Goal: Task Accomplishment & Management: Complete application form

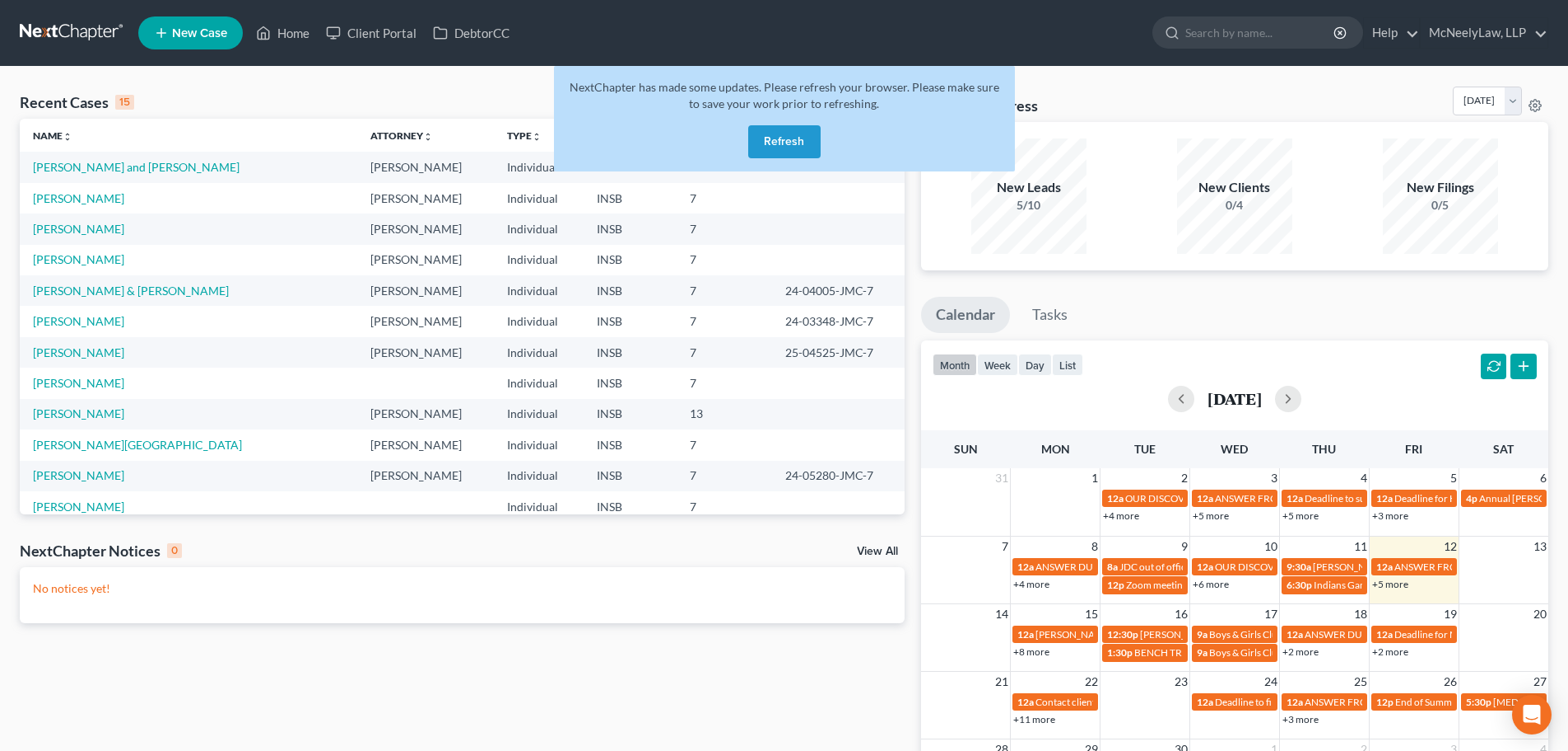
click at [816, 153] on button "Refresh" at bounding box center [785, 142] width 73 height 33
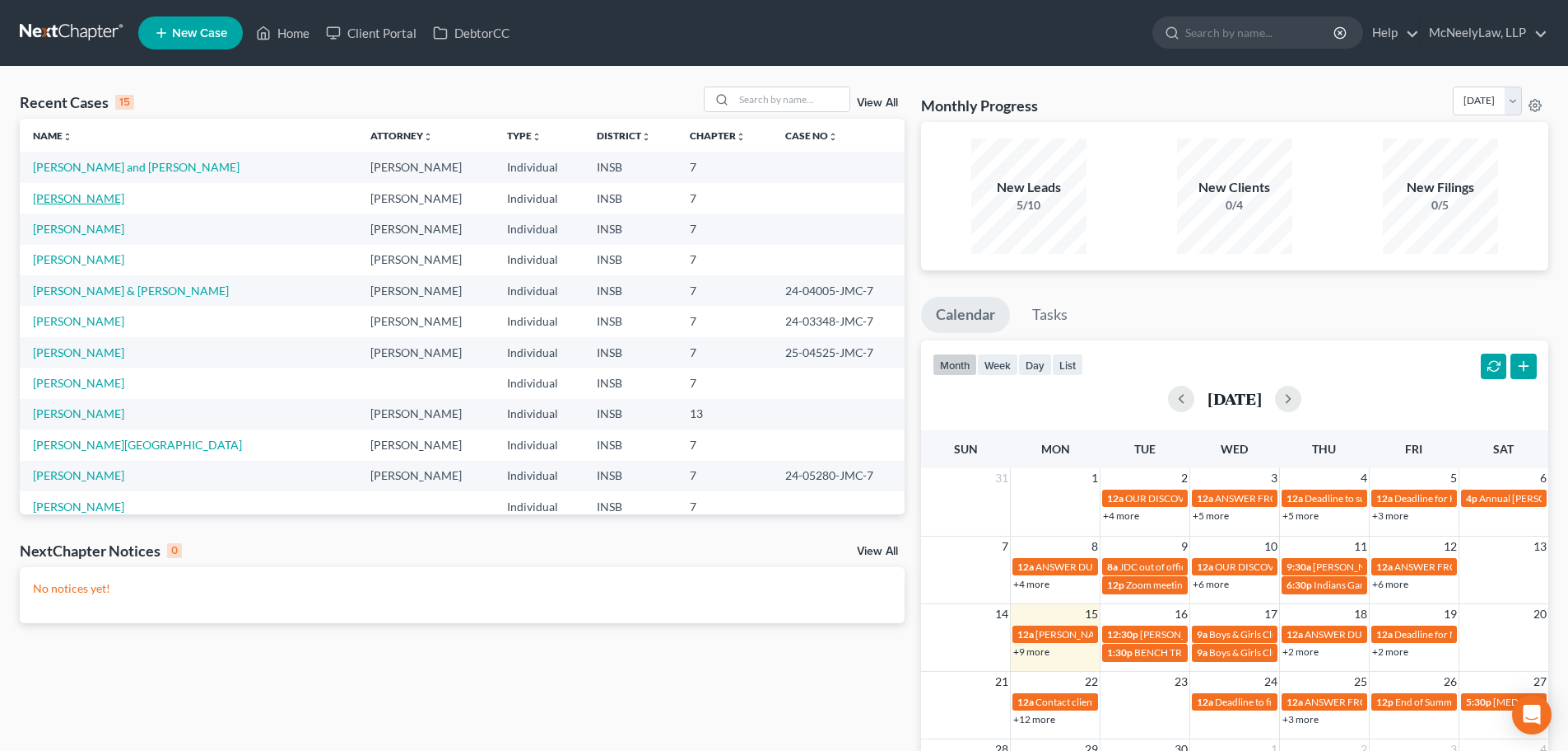
click at [85, 194] on link "[PERSON_NAME]" at bounding box center [78, 198] width 92 height 14
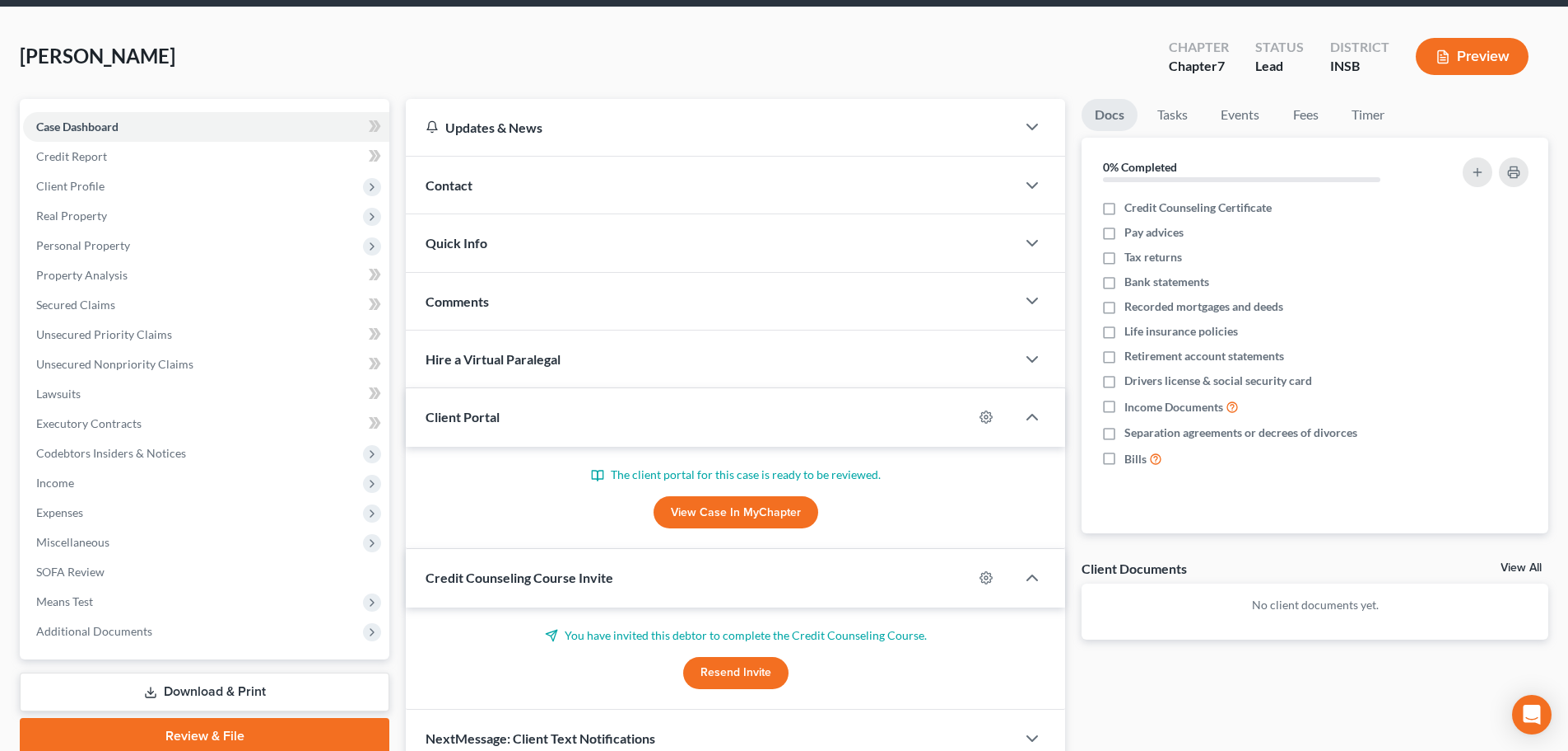
scroll to position [140, 0]
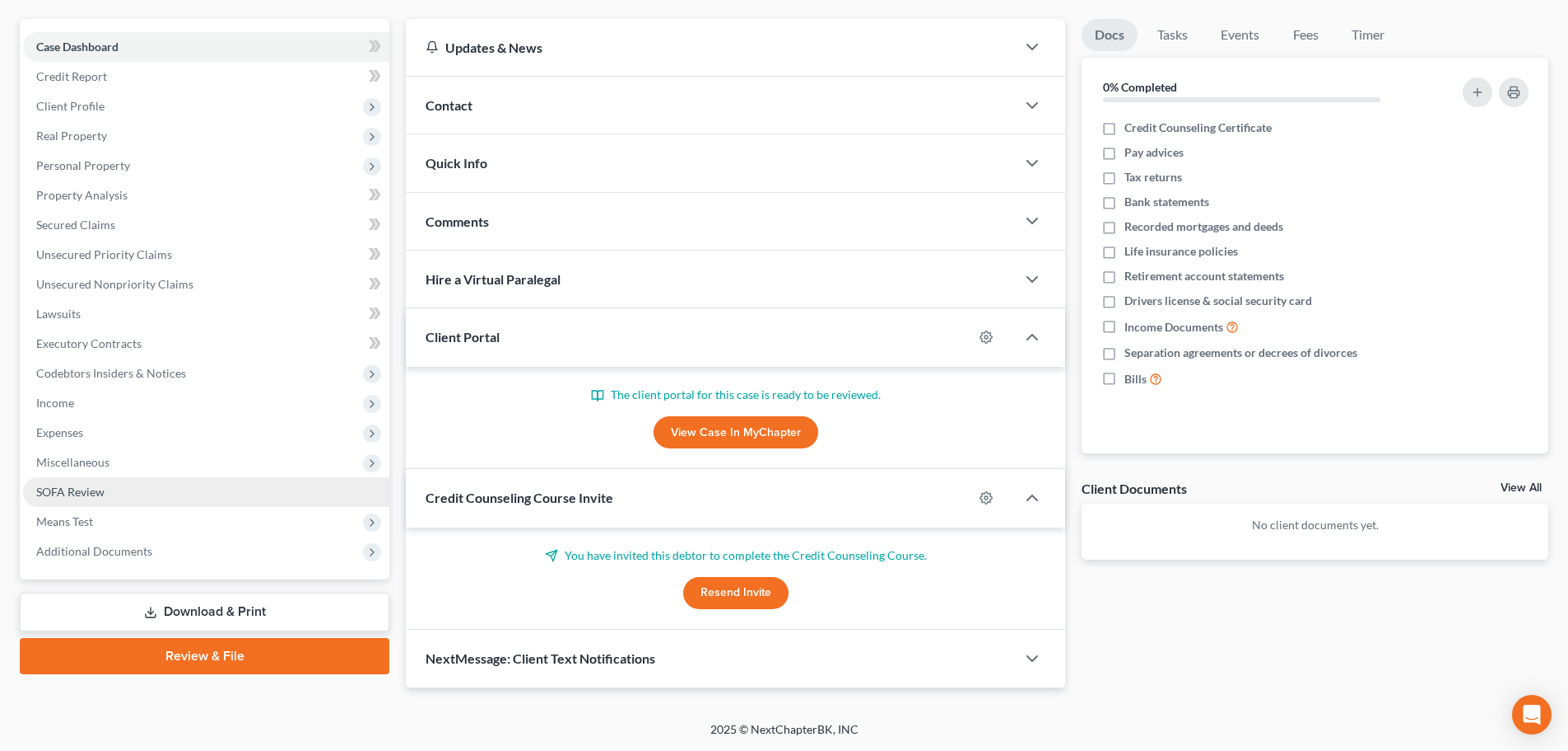
click at [110, 493] on link "SOFA Review" at bounding box center [206, 492] width 366 height 30
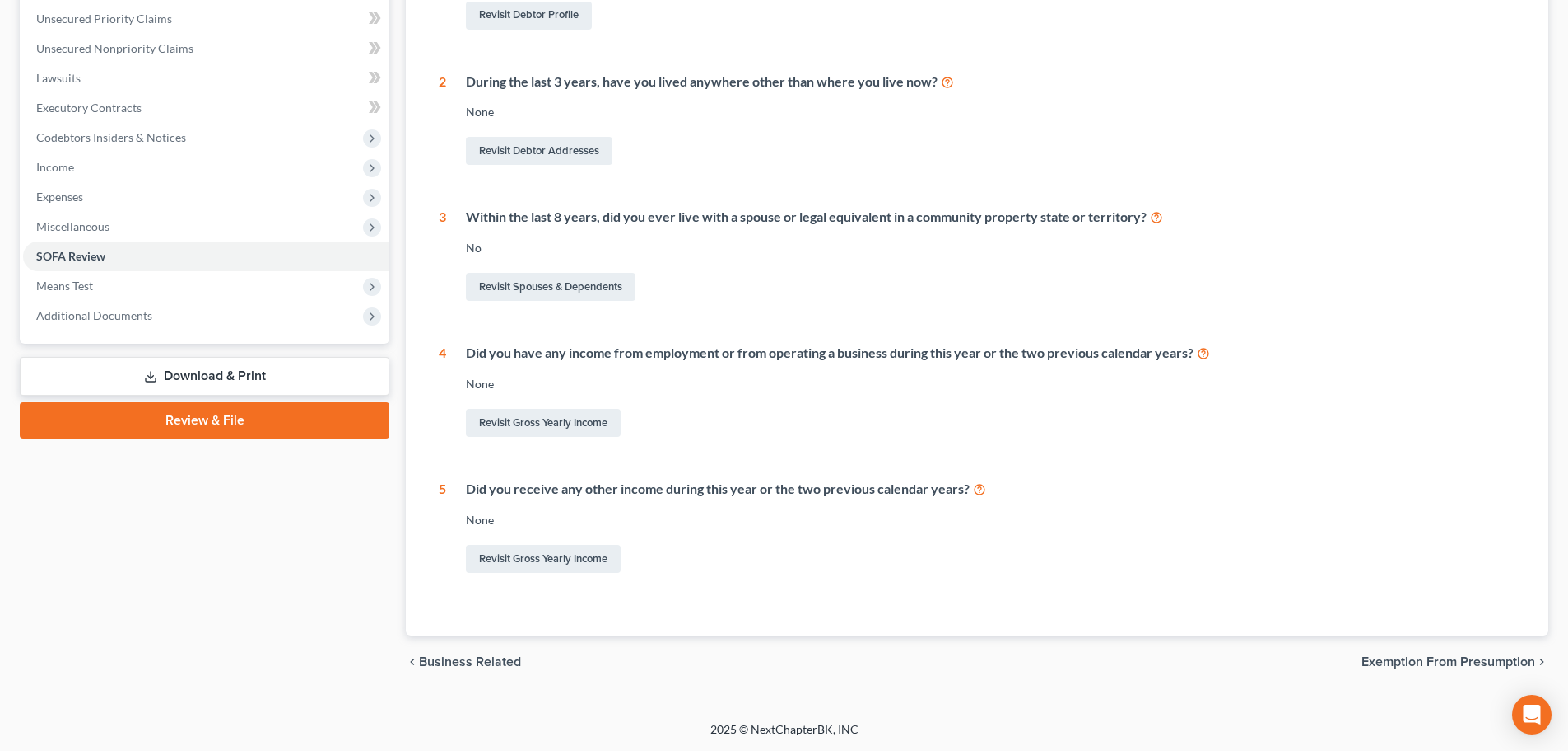
click at [1402, 668] on span "Exemption from Presumption" at bounding box center [1448, 662] width 174 height 13
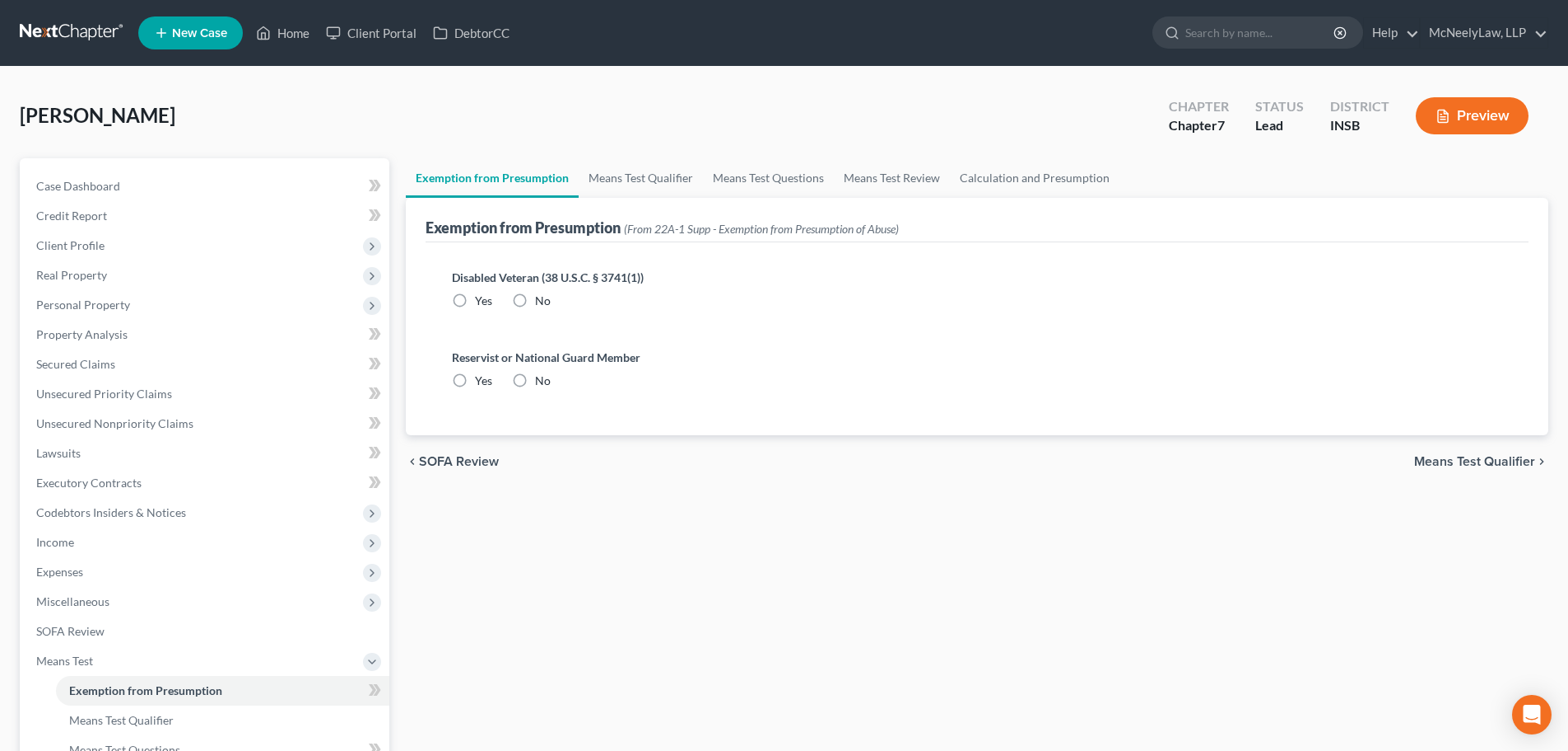
click at [535, 301] on label "No" at bounding box center [543, 300] width 15 height 16
click at [542, 301] on input "No" at bounding box center [547, 298] width 11 height 11
radio input "true"
click at [535, 383] on label "No" at bounding box center [543, 380] width 15 height 16
click at [542, 383] on input "No" at bounding box center [547, 377] width 11 height 11
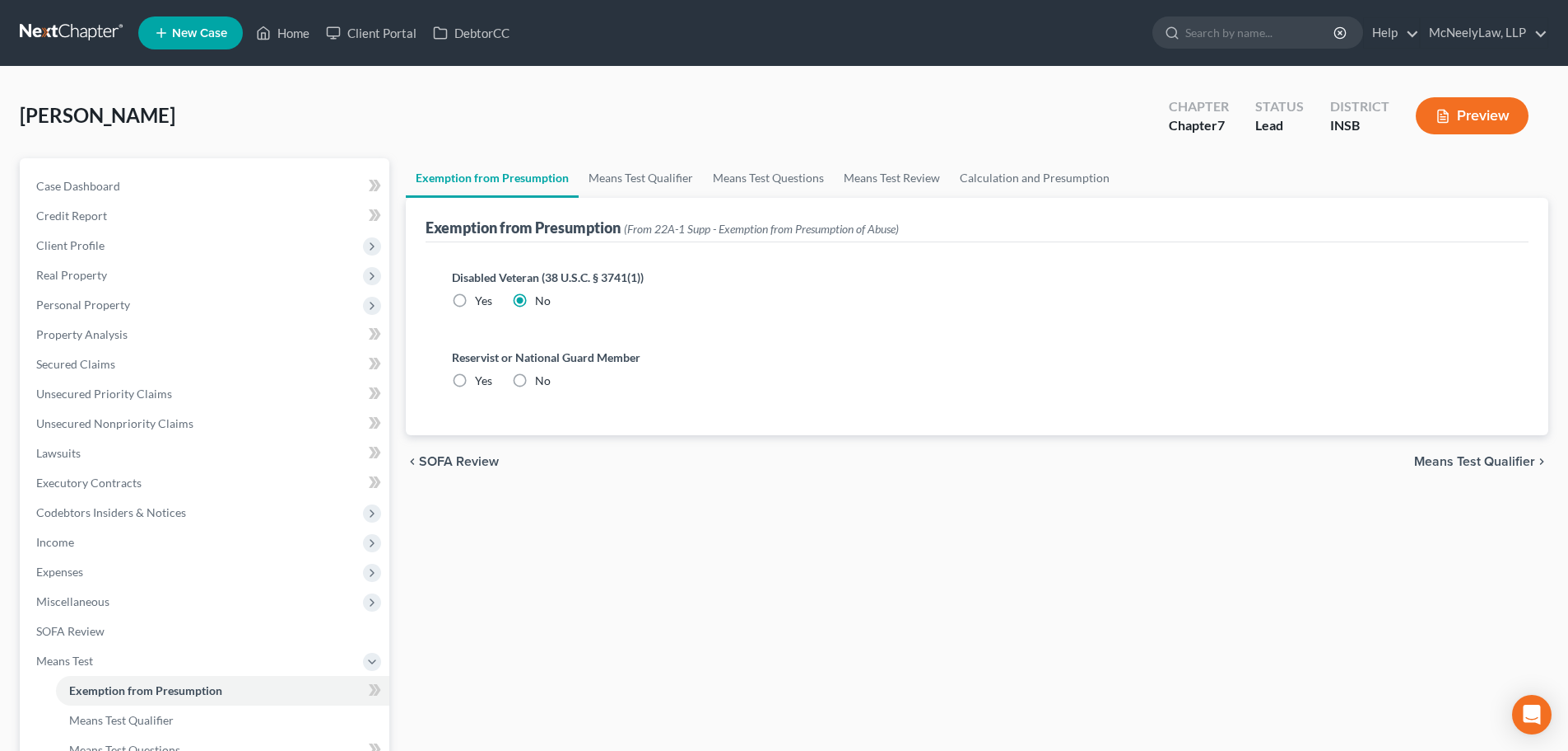
radio input "true"
click at [297, 36] on link "Home" at bounding box center [282, 33] width 70 height 30
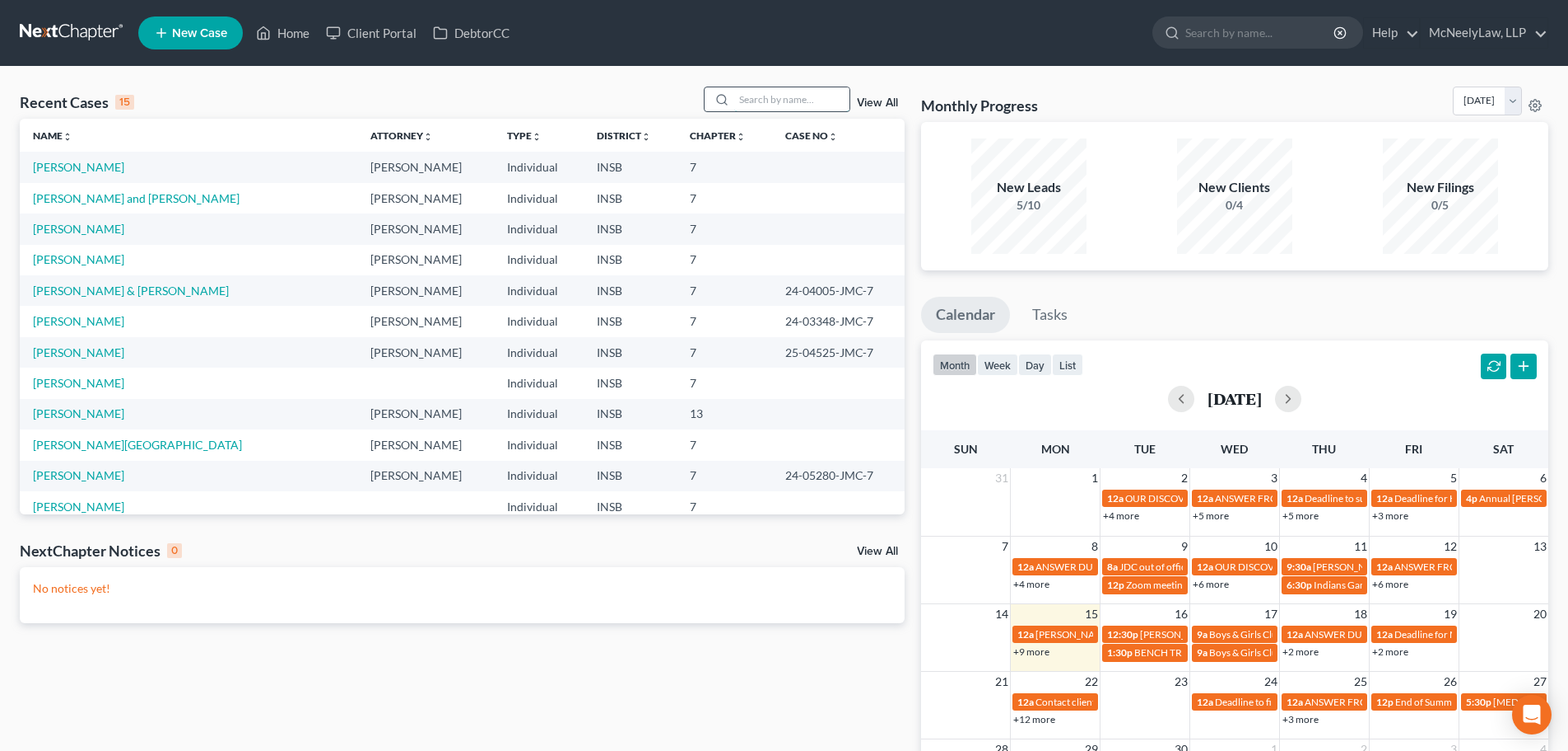
drag, startPoint x: 785, startPoint y: 95, endPoint x: 763, endPoint y: 93, distance: 22.1
click at [784, 95] on input "search" at bounding box center [792, 99] width 116 height 24
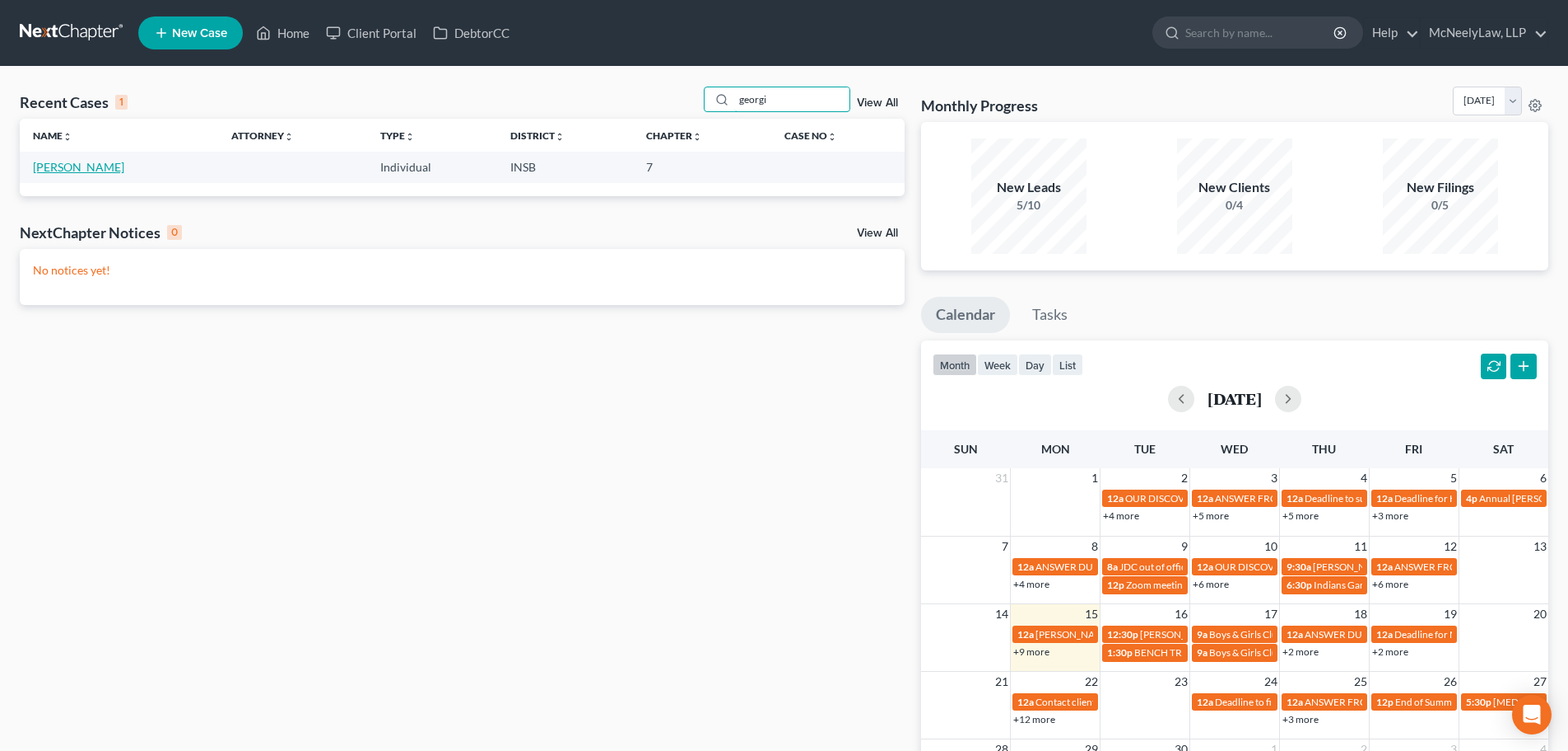
type input "georgi"
click at [75, 171] on link "[PERSON_NAME]" at bounding box center [78, 166] width 92 height 14
click at [80, 160] on link "[PERSON_NAME]" at bounding box center [78, 166] width 92 height 14
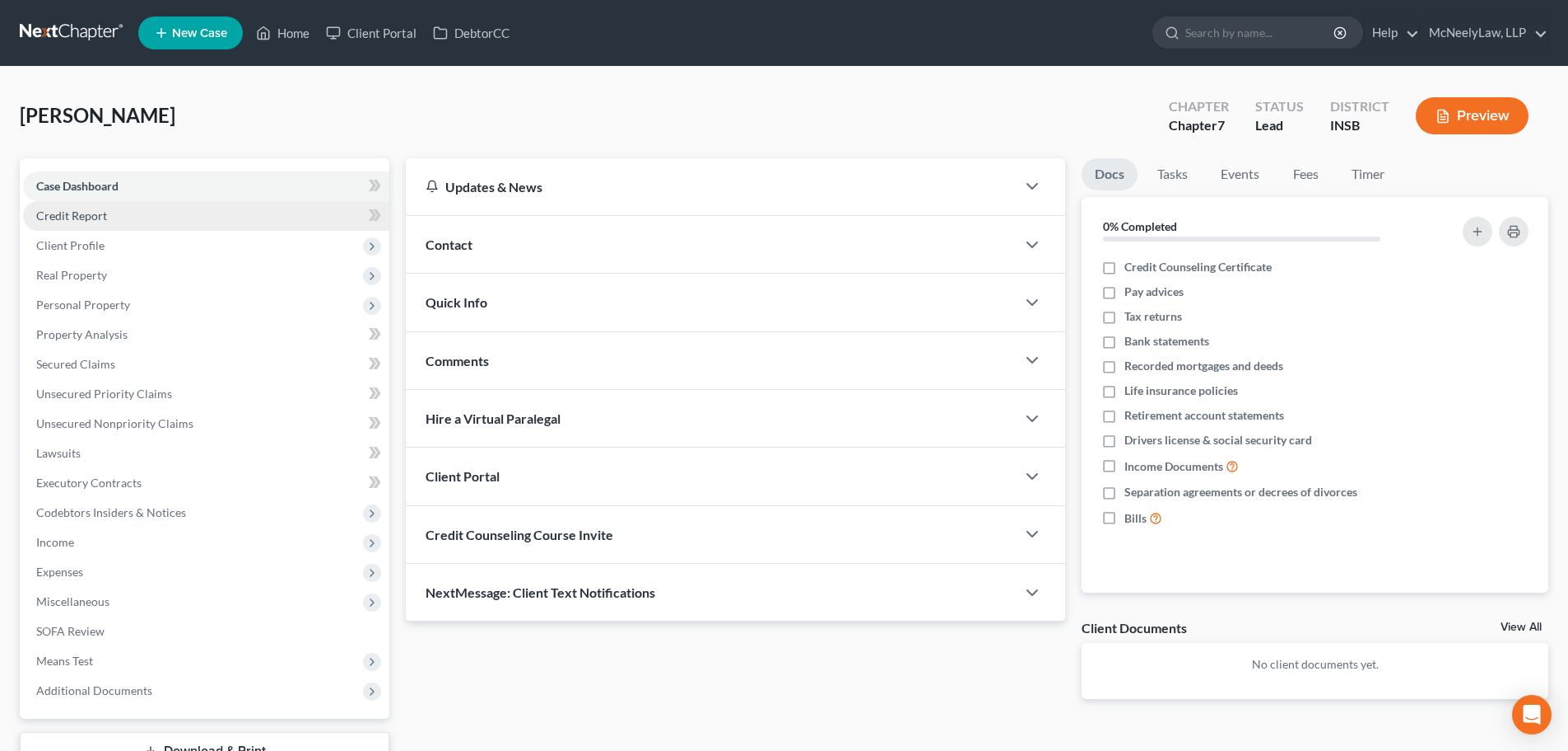
click at [106, 223] on link "Credit Report" at bounding box center [206, 215] width 366 height 30
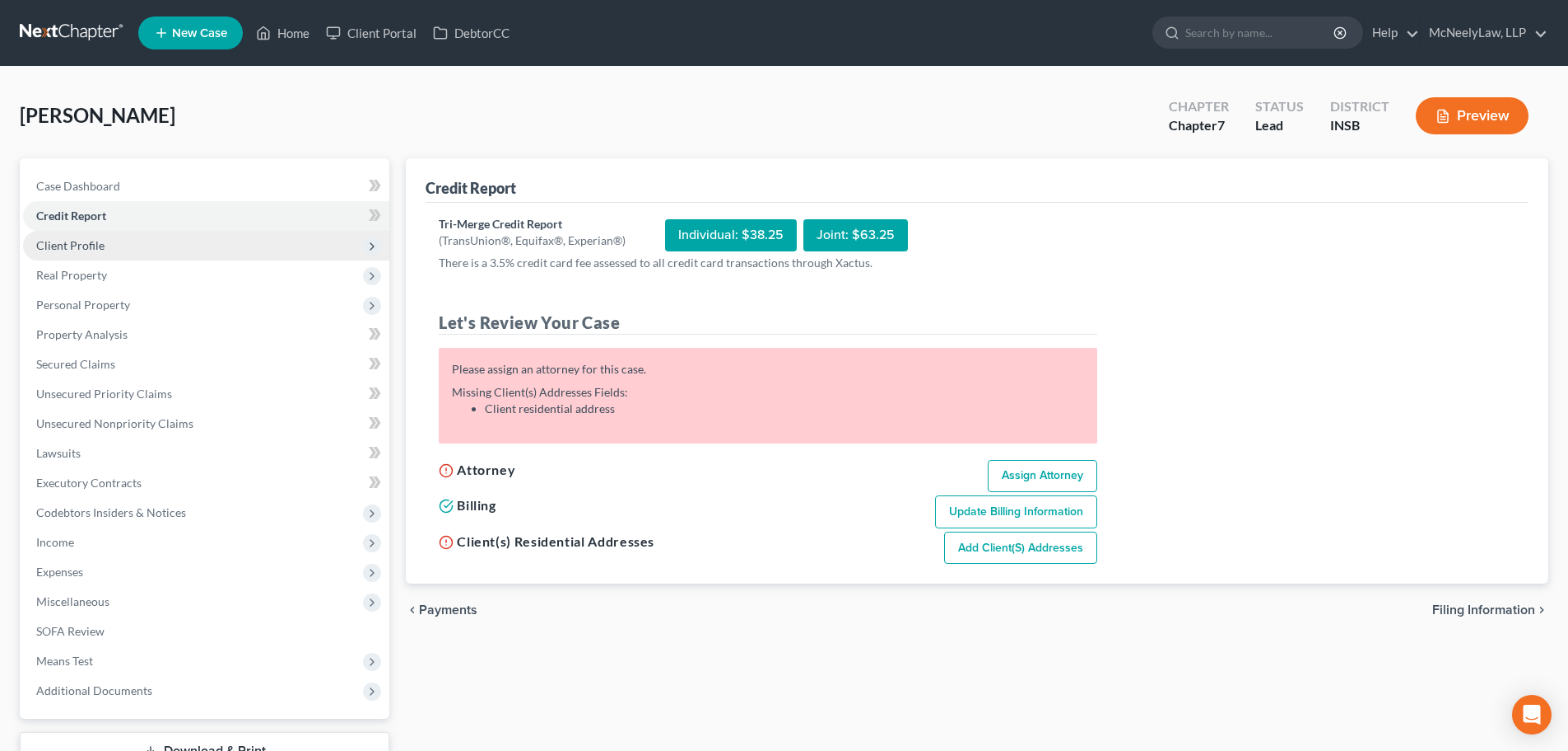
click at [102, 243] on span "Client Profile" at bounding box center [70, 245] width 68 height 14
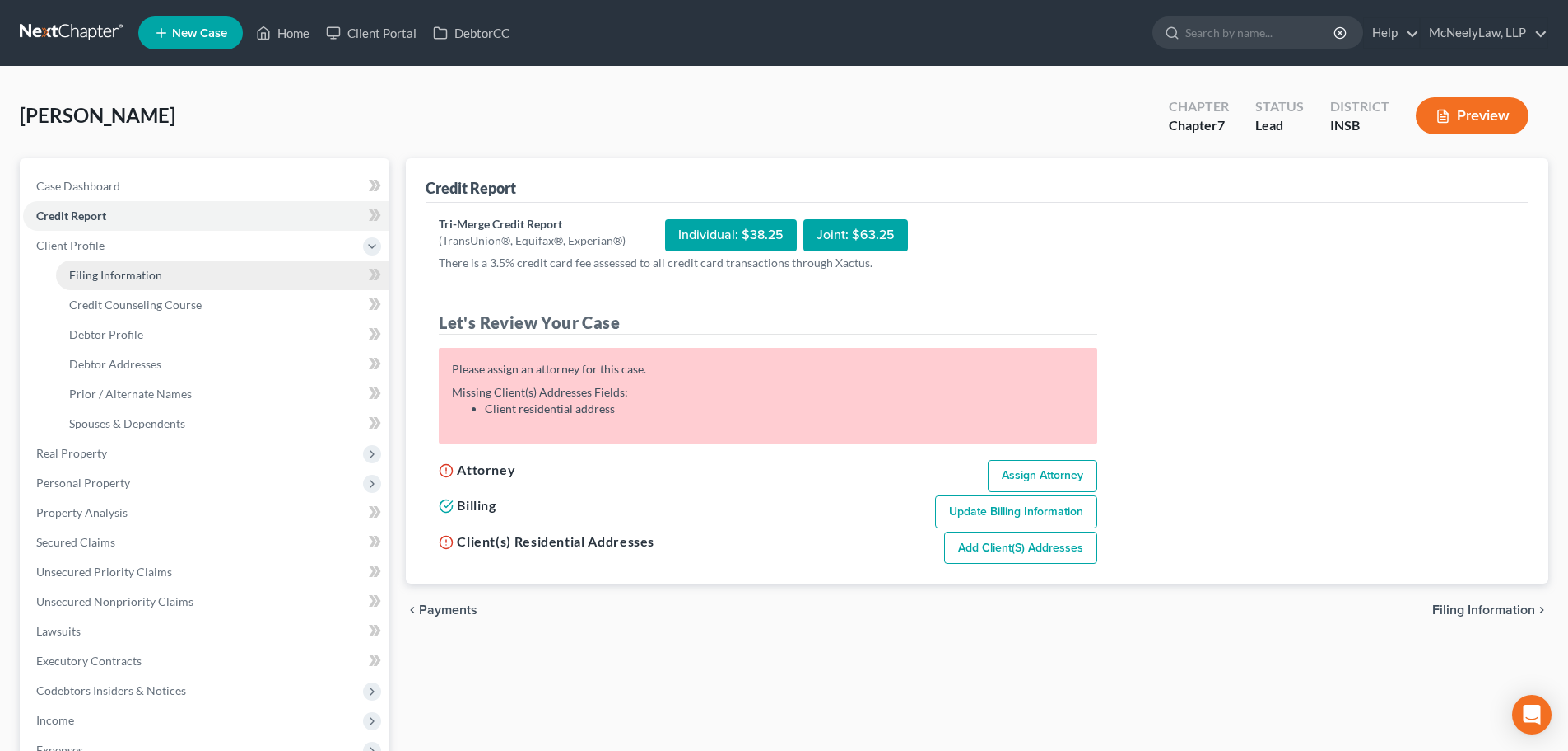
click at [145, 274] on span "Filing Information" at bounding box center [115, 275] width 93 height 14
select select "1"
select select "0"
select select "15"
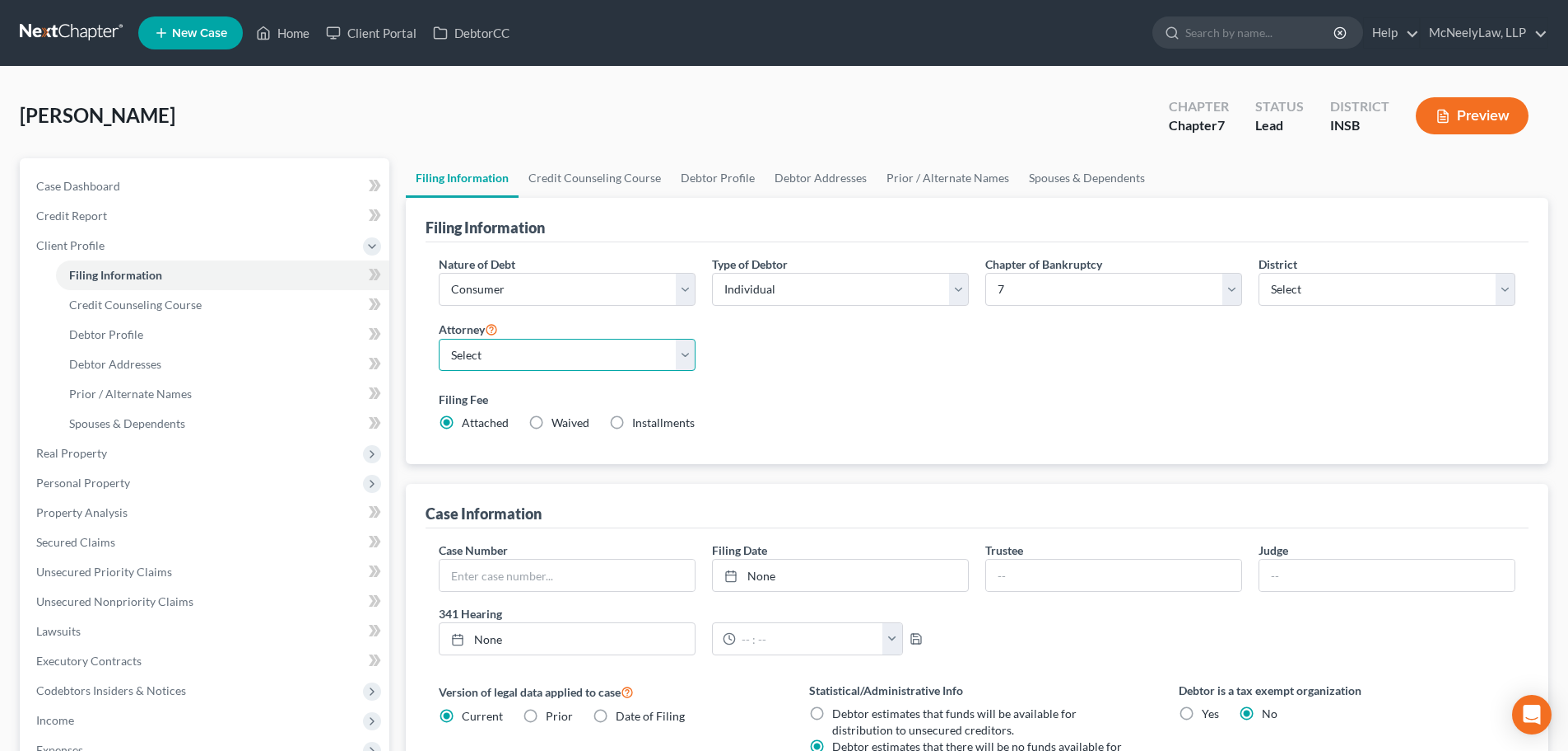
click at [592, 347] on select "Select [PERSON_NAME] - INSB" at bounding box center [567, 355] width 257 height 33
select select "0"
click at [439, 339] on select "Select [PERSON_NAME] - INSB" at bounding box center [567, 355] width 257 height 33
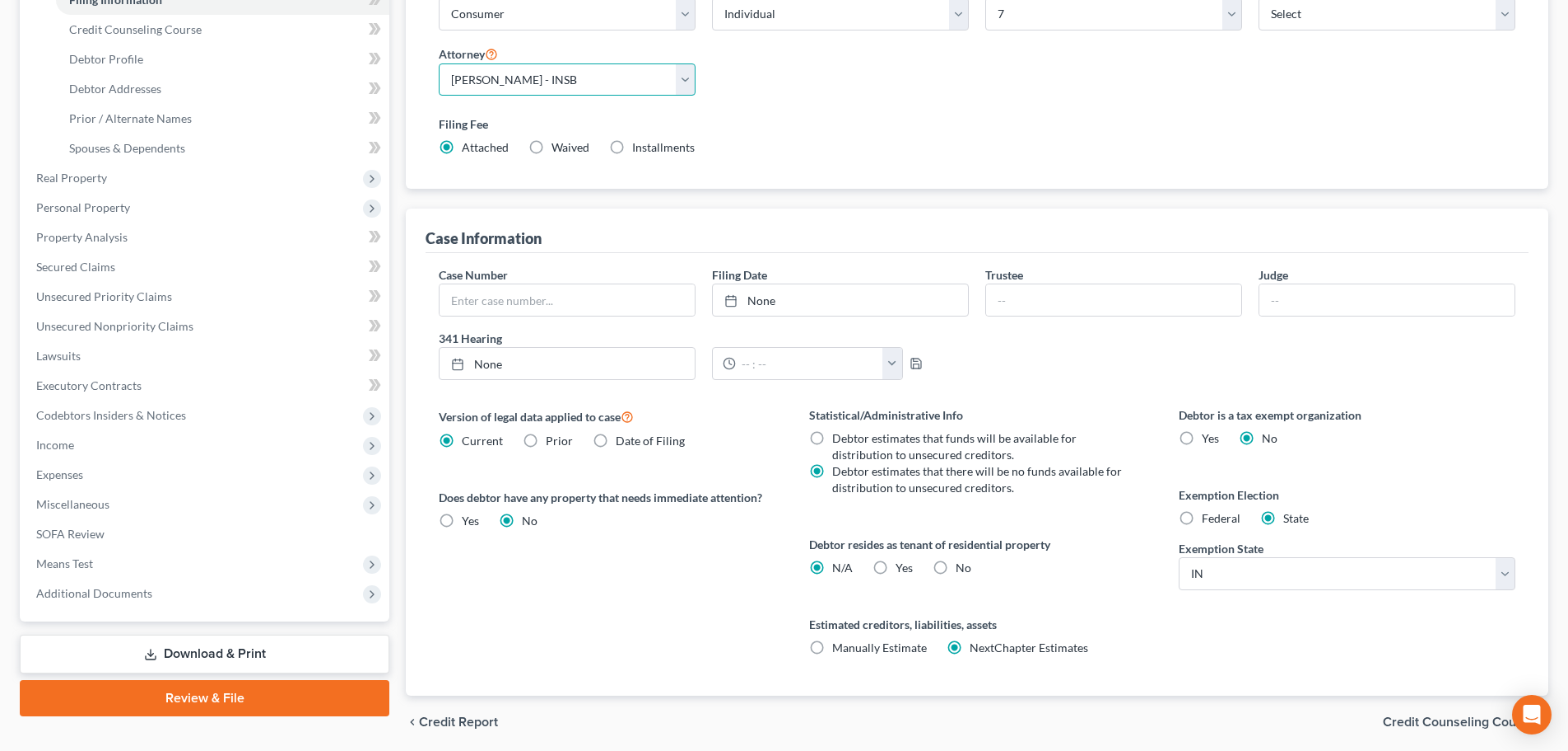
scroll to position [335, 0]
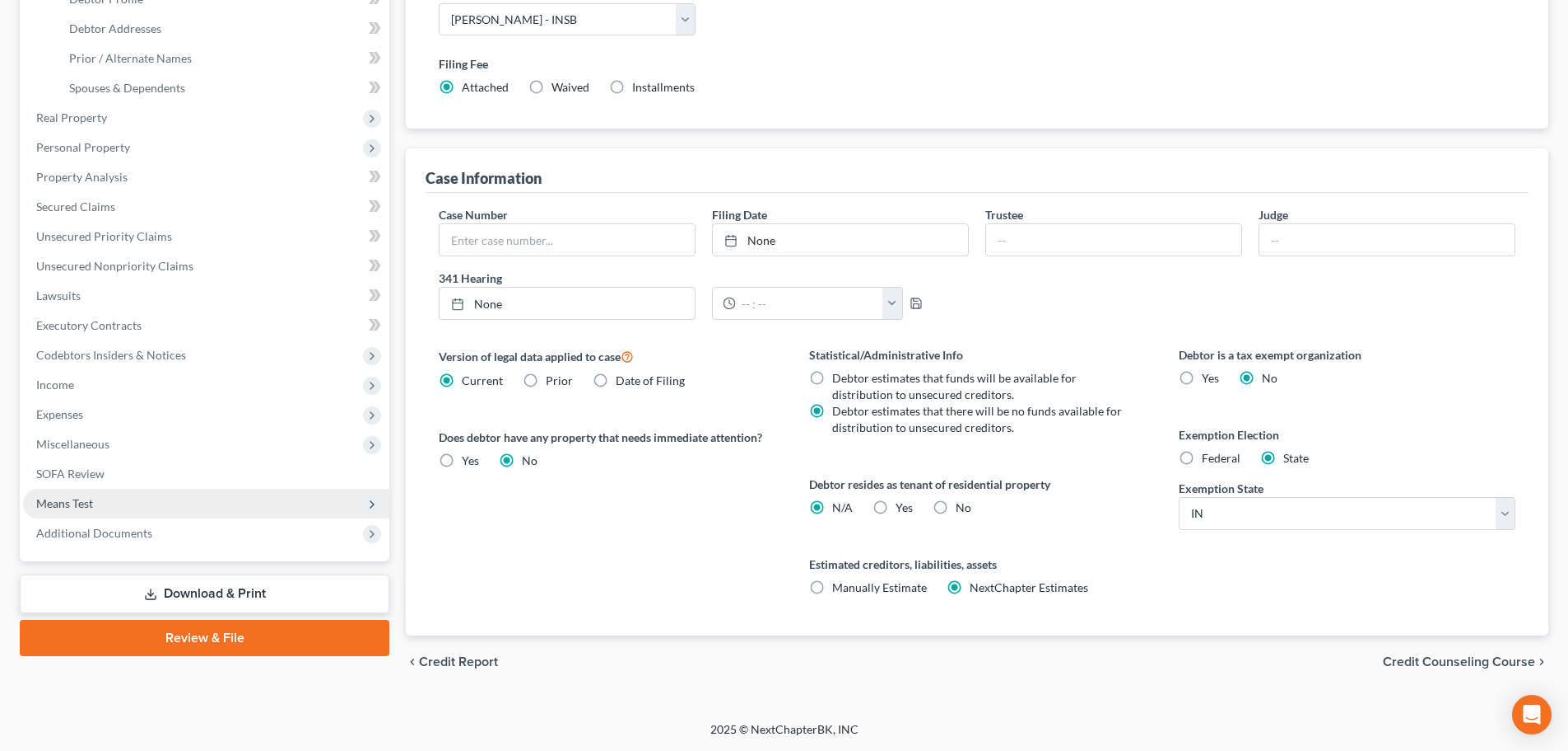
click at [103, 496] on span "Means Test" at bounding box center [206, 503] width 366 height 30
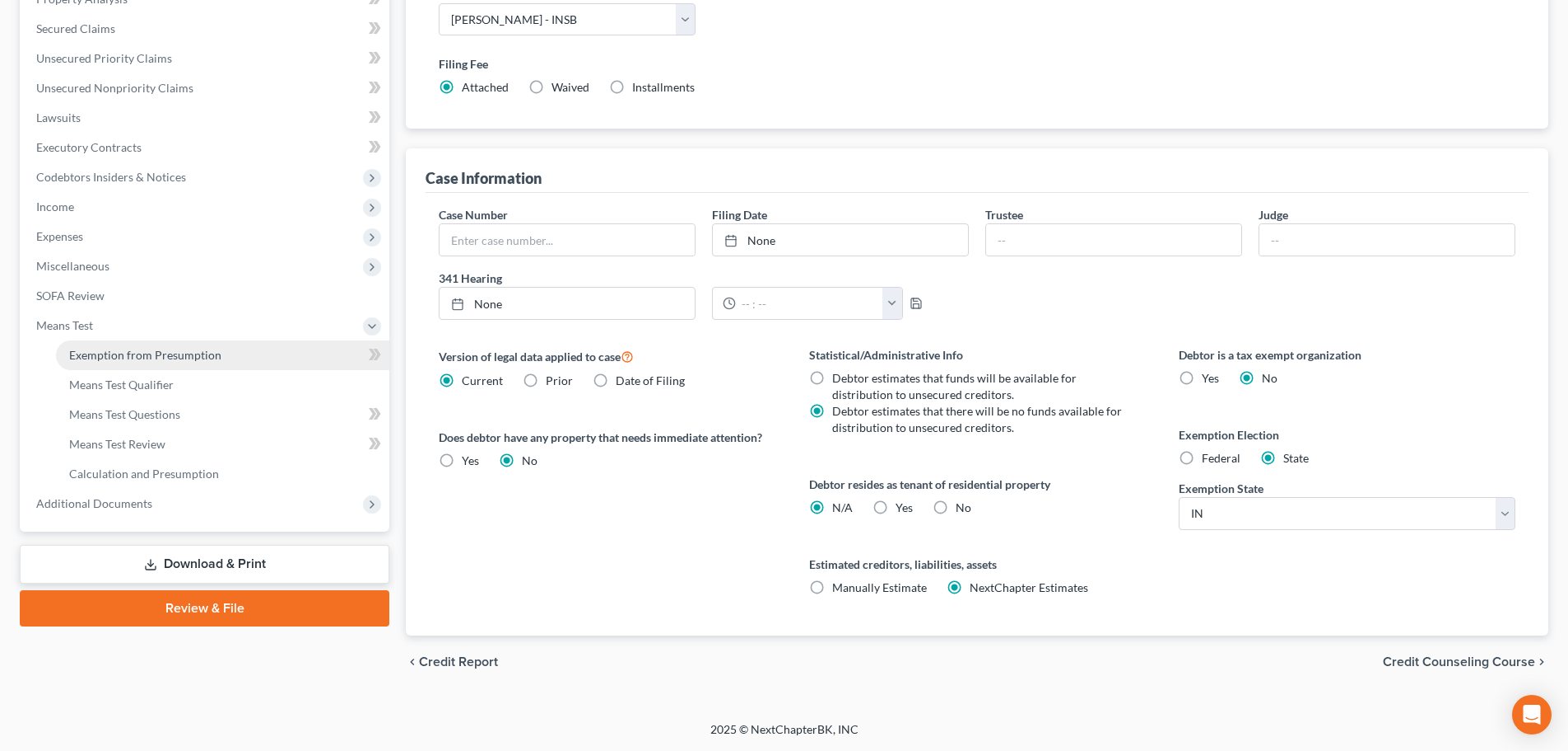
click at [151, 354] on span "Exemption from Presumption" at bounding box center [144, 354] width 152 height 14
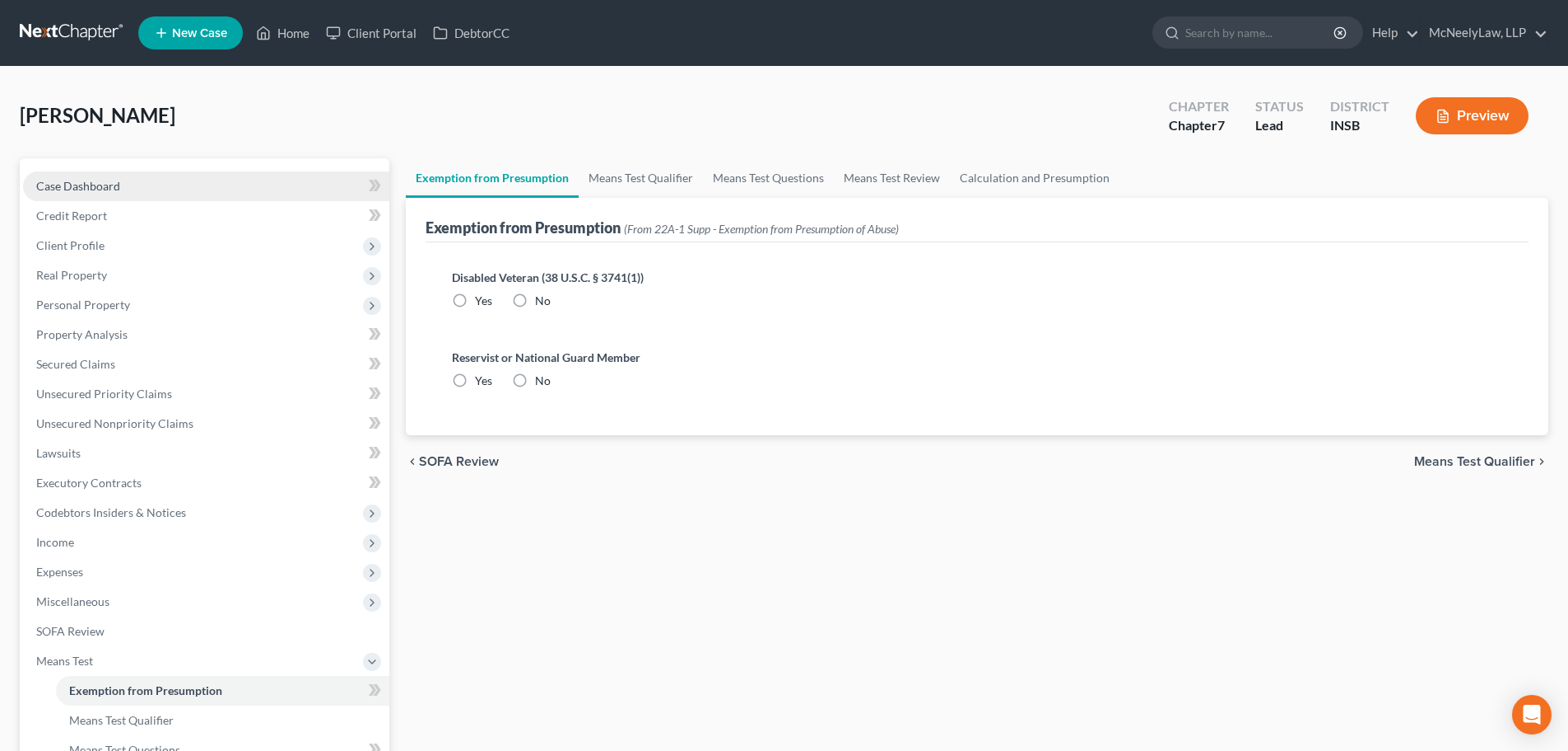
click at [57, 187] on span "Case Dashboard" at bounding box center [78, 186] width 84 height 14
